Goal: Check status: Check status

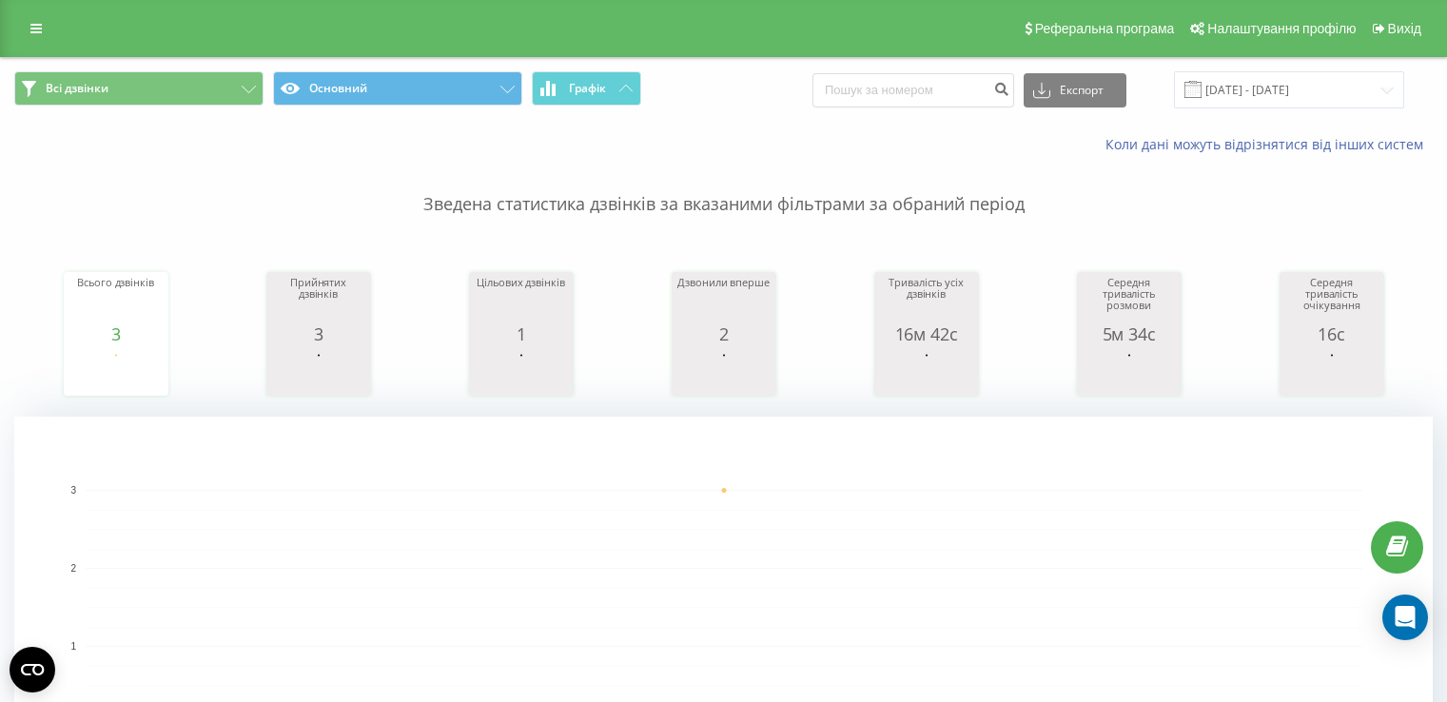
click at [1335, 90] on input "[DATE] - [DATE]" at bounding box center [1289, 89] width 230 height 37
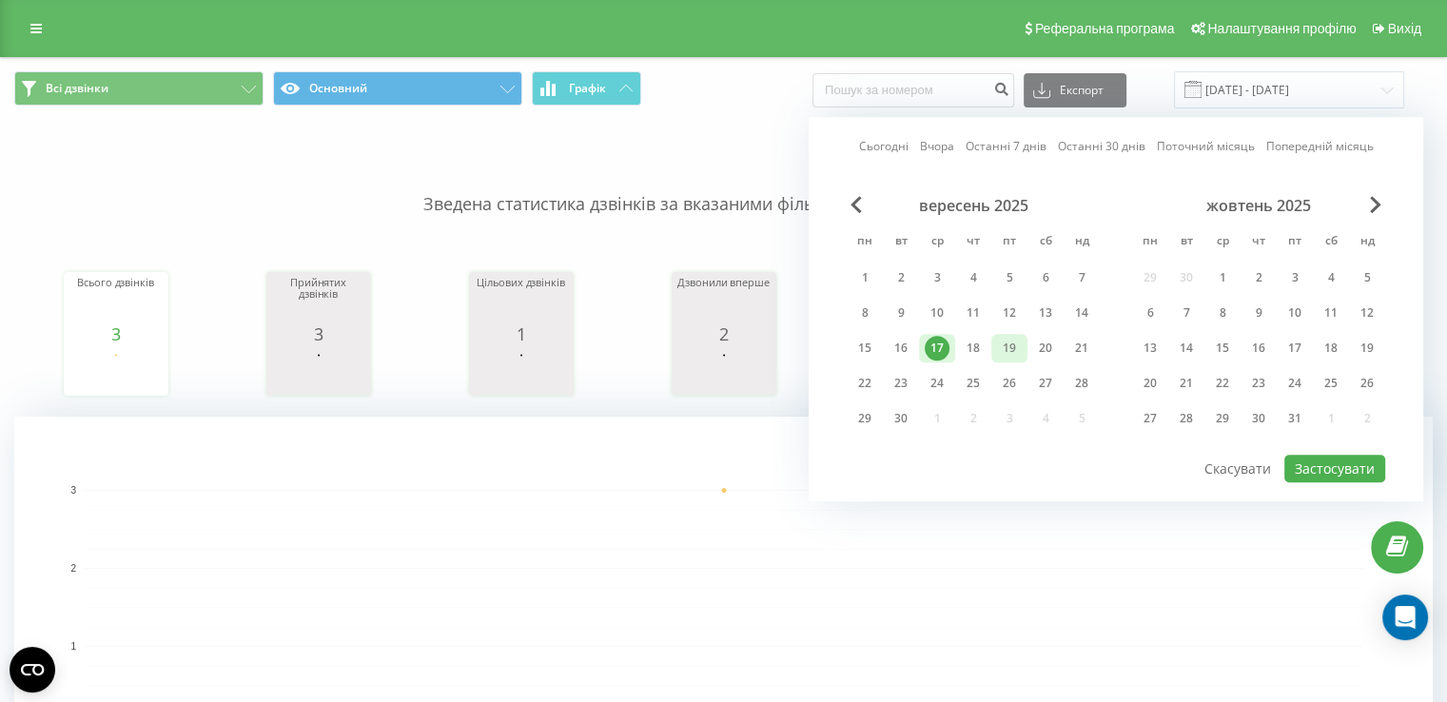
click at [1009, 343] on div "19" at bounding box center [1009, 348] width 25 height 25
click at [1340, 472] on button "Застосувати" at bounding box center [1334, 469] width 101 height 28
type input "[DATE] - [DATE]"
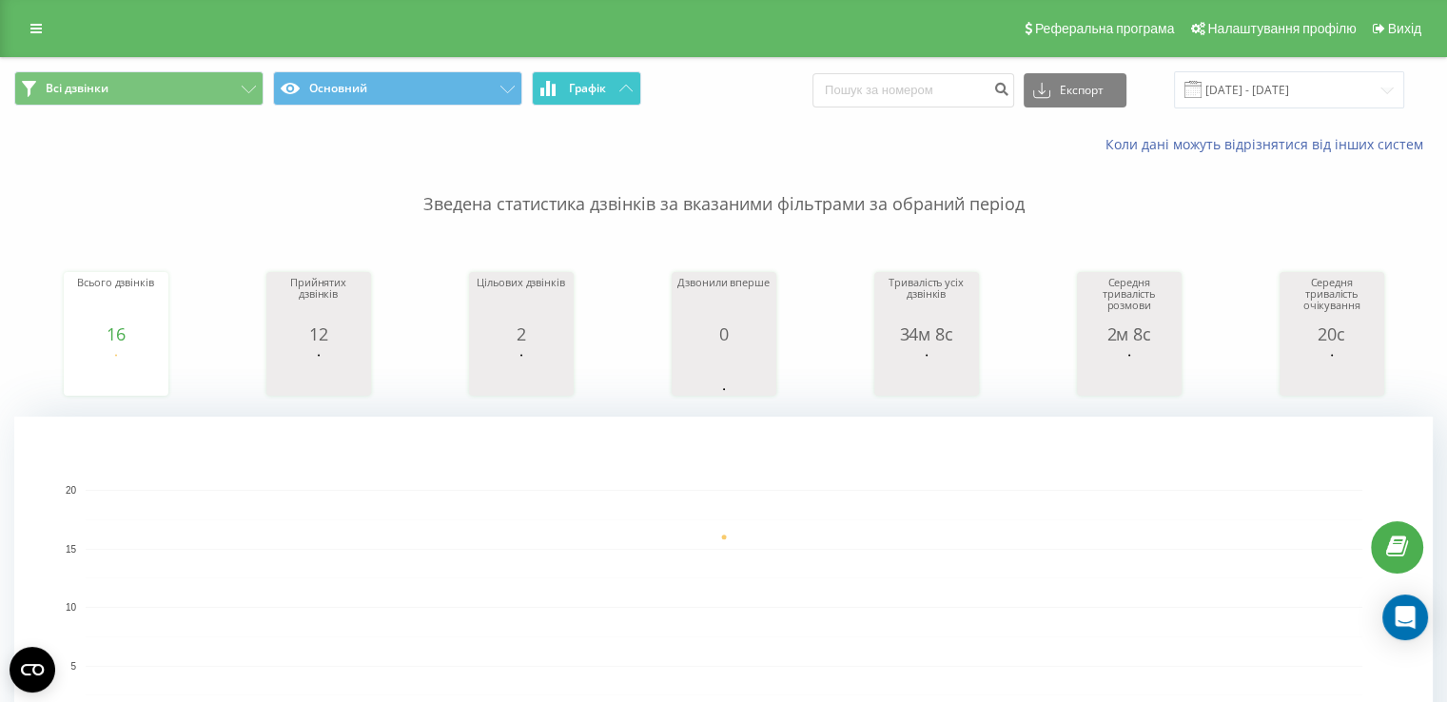
click at [599, 96] on button "Графік" at bounding box center [586, 88] width 109 height 34
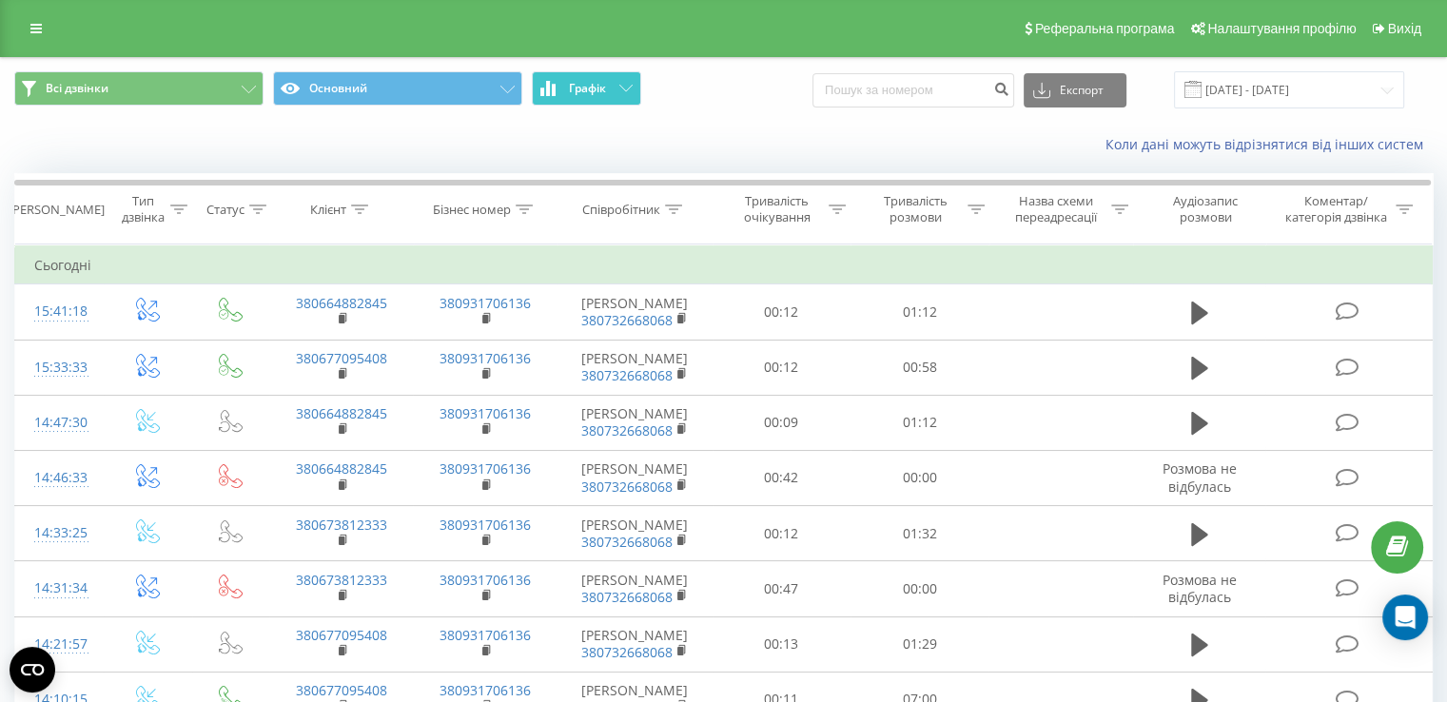
click at [593, 85] on span "Графік" at bounding box center [587, 88] width 37 height 13
